Goal: Use online tool/utility

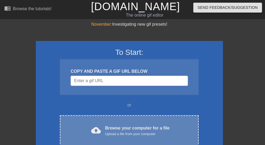
click at [97, 123] on div "cloud_upload Browse your computer for a file Upload a file from your computer C…" at bounding box center [129, 130] width 139 height 31
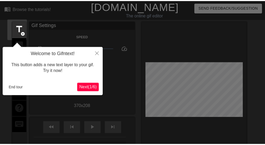
scroll to position [13, 0]
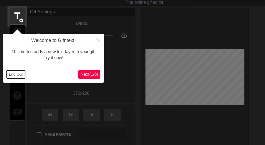
click at [10, 72] on button "End tour" at bounding box center [16, 74] width 18 height 8
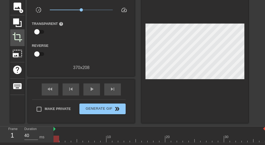
scroll to position [40, 0]
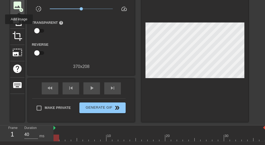
click at [19, 8] on span "add_circle" at bounding box center [21, 10] width 5 height 5
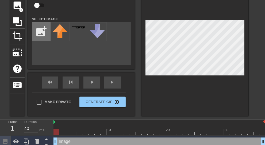
click at [45, 32] on input "file" at bounding box center [41, 32] width 18 height 18
type input "C:\fakepath\Screenshot [DATE] 103950.png"
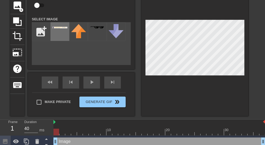
click at [58, 25] on div at bounding box center [60, 31] width 19 height 19
click at [145, 75] on div at bounding box center [195, 49] width 107 height 135
click at [201, 105] on div at bounding box center [195, 49] width 107 height 135
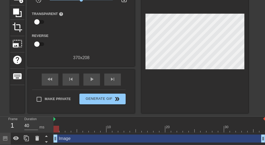
scroll to position [49, 0]
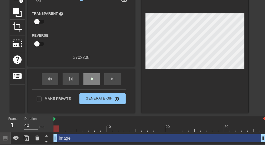
click at [88, 80] on div "play_arrow" at bounding box center [92, 79] width 17 height 12
click at [88, 80] on div "pause" at bounding box center [92, 79] width 17 height 12
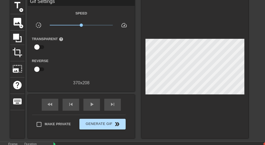
scroll to position [22, 0]
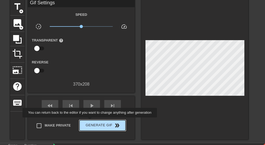
click at [92, 122] on span "Generate Gif double_arrow" at bounding box center [103, 125] width 42 height 6
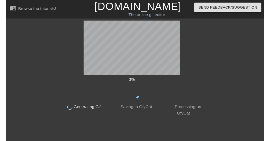
scroll to position [0, 0]
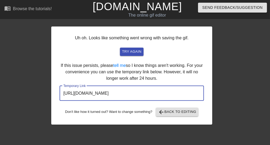
drag, startPoint x: 181, startPoint y: 94, endPoint x: 48, endPoint y: 89, distance: 133.3
click at [48, 89] on div "Uh oh. Looks like something went wrong with saving the gif. try again If this i…" at bounding box center [135, 73] width 270 height 104
